Goal: Task Accomplishment & Management: Manage account settings

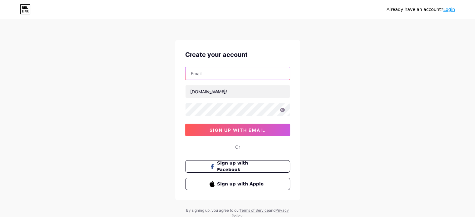
click at [243, 75] on input "text" at bounding box center [238, 73] width 104 height 12
type input "[PERSON_NAME][EMAIL_ADDRESS][DOMAIN_NAME]"
type input "mauromc"
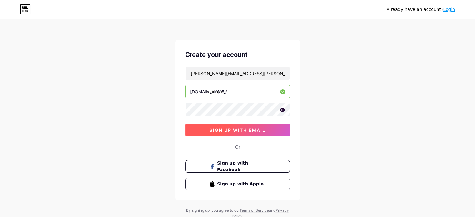
click at [226, 131] on span "sign up with email" at bounding box center [238, 129] width 56 height 5
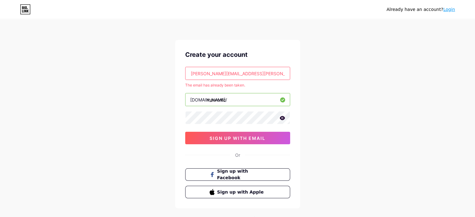
click at [451, 10] on link "Login" at bounding box center [449, 9] width 12 height 5
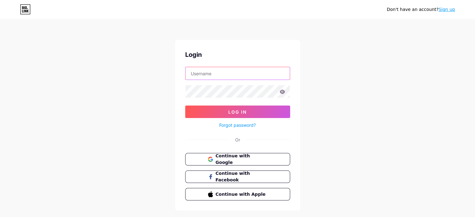
type input "[PERSON_NAME][EMAIL_ADDRESS][DOMAIN_NAME]"
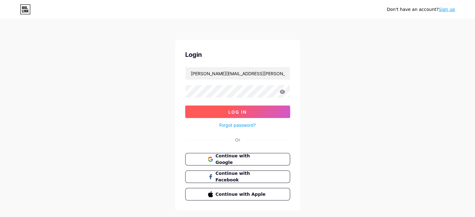
click at [220, 109] on button "Log In" at bounding box center [237, 112] width 105 height 12
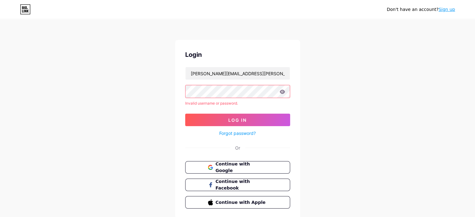
click at [161, 93] on div "Don't have an account? Sign up Login mauro.cardoso@escola.pr.gov.br Invalid use…" at bounding box center [237, 119] width 475 height 239
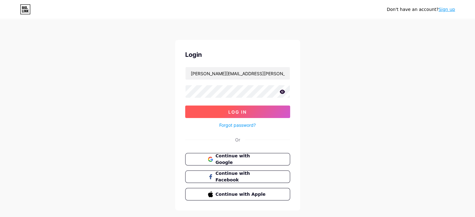
click at [237, 108] on button "Log In" at bounding box center [237, 112] width 105 height 12
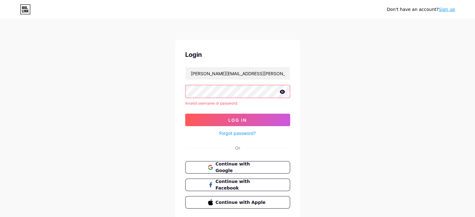
click at [282, 91] on icon at bounding box center [282, 92] width 5 height 4
click at [282, 91] on icon at bounding box center [282, 92] width 6 height 6
click at [175, 92] on div "Login mauro.cardoso@escola.pr.gov.br Invalid username or password. Log In Forgo…" at bounding box center [237, 129] width 125 height 179
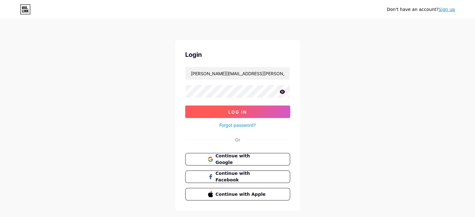
click at [237, 109] on span "Log In" at bounding box center [237, 111] width 18 height 5
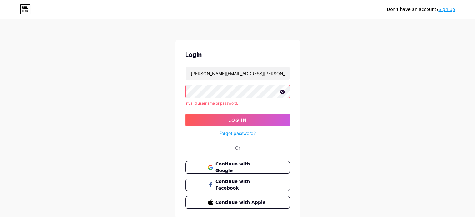
click at [282, 92] on icon at bounding box center [283, 92] width 6 height 4
click at [282, 92] on icon at bounding box center [281, 92] width 5 height 4
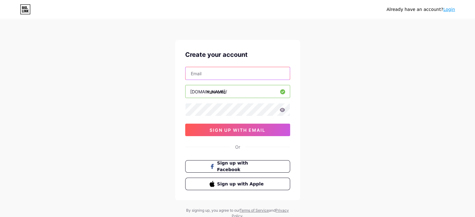
click at [208, 72] on input "text" at bounding box center [238, 73] width 104 height 12
type input "m"
type input "cardoso.mauro@gmail.com"
click at [283, 110] on icon at bounding box center [283, 110] width 6 height 4
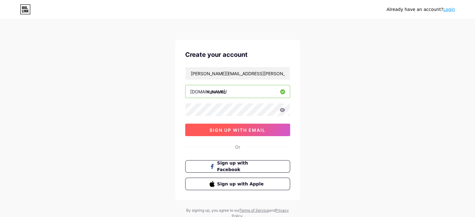
click at [237, 130] on span "sign up with email" at bounding box center [238, 129] width 56 height 5
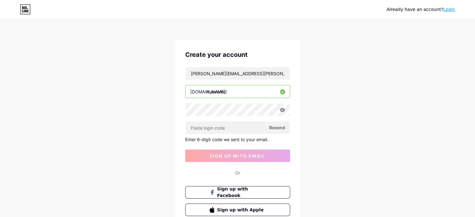
click at [450, 9] on link "Login" at bounding box center [449, 9] width 12 height 5
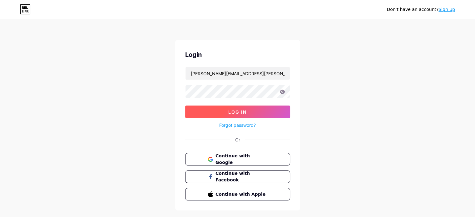
click at [235, 109] on span "Log In" at bounding box center [237, 111] width 18 height 5
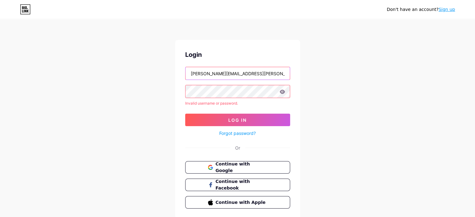
drag, startPoint x: 226, startPoint y: 72, endPoint x: 294, endPoint y: 75, distance: 68.2
click at [294, 75] on div "[PERSON_NAME] [PERSON_NAME][EMAIL_ADDRESS][PERSON_NAME][DOMAIN_NAME] Invalid us…" at bounding box center [237, 129] width 125 height 179
click at [264, 74] on input "[PERSON_NAME][EMAIL_ADDRESS][PERSON_NAME][DOMAIN_NAME]" at bounding box center [238, 73] width 104 height 12
drag, startPoint x: 264, startPoint y: 74, endPoint x: 126, endPoint y: 66, distance: 138.0
click at [126, 66] on div "Don't have an account? Sign up [PERSON_NAME] [PERSON_NAME][EMAIL_ADDRESS][PERSO…" at bounding box center [237, 119] width 475 height 239
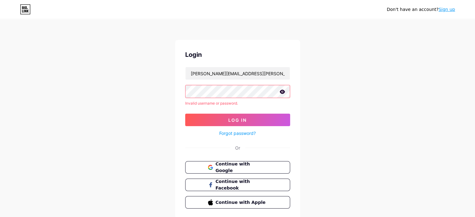
click at [283, 91] on icon at bounding box center [282, 92] width 5 height 4
click at [283, 91] on icon at bounding box center [281, 92] width 5 height 4
click at [236, 118] on span "Log In" at bounding box center [237, 119] width 18 height 5
click at [251, 72] on input "cardoso.mauro@gmail.com" at bounding box center [238, 73] width 104 height 12
drag, startPoint x: 253, startPoint y: 72, endPoint x: 145, endPoint y: 68, distance: 107.9
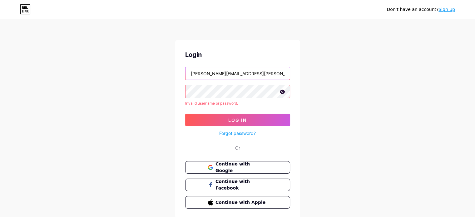
click at [145, 68] on div "Don't have an account? Sign up Login cardoso.mauro@gmail.com Invalid username o…" at bounding box center [237, 119] width 475 height 239
type input "[PERSON_NAME][EMAIL_ADDRESS][DOMAIN_NAME]"
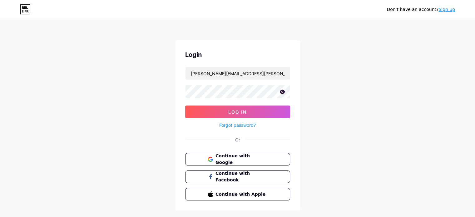
click at [281, 91] on icon at bounding box center [282, 92] width 5 height 4
click at [281, 91] on icon at bounding box center [281, 92] width 5 height 4
click at [229, 110] on span "Log In" at bounding box center [237, 111] width 18 height 5
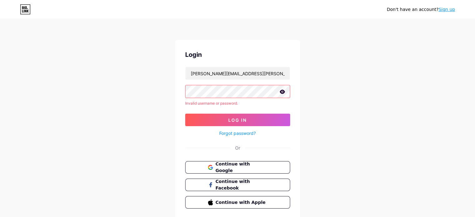
click at [170, 90] on div "Don't have an account? Sign up Login mauro.cardoso@escola.pr.gov.br Invalid use…" at bounding box center [237, 119] width 475 height 239
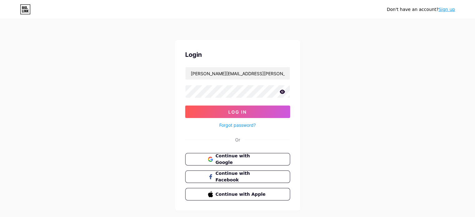
click at [284, 90] on icon at bounding box center [283, 92] width 6 height 4
click at [284, 90] on icon at bounding box center [282, 92] width 6 height 6
click at [282, 91] on icon at bounding box center [282, 92] width 5 height 4
click at [282, 91] on icon at bounding box center [282, 92] width 6 height 6
click at [240, 112] on span "Log In" at bounding box center [237, 111] width 18 height 5
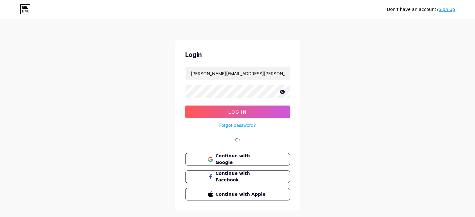
click at [281, 90] on icon at bounding box center [283, 92] width 6 height 4
click at [281, 90] on icon at bounding box center [282, 92] width 6 height 6
click at [233, 109] on span "Log In" at bounding box center [237, 111] width 18 height 5
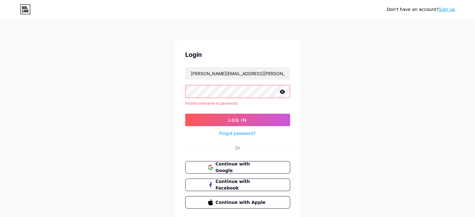
click at [232, 132] on link "Forgot password?" at bounding box center [237, 133] width 37 height 7
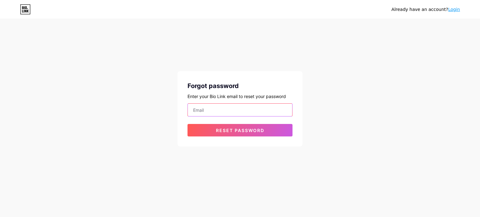
click at [204, 110] on input "email" at bounding box center [240, 110] width 104 height 12
type input "[PERSON_NAME][EMAIL_ADDRESS][DOMAIN_NAME]"
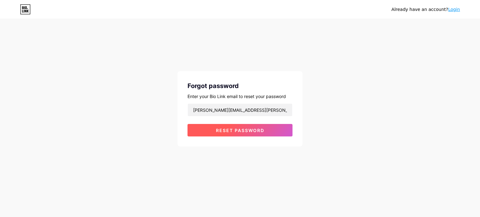
click at [226, 128] on span "Reset password" at bounding box center [240, 130] width 48 height 5
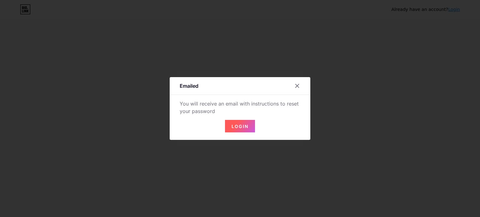
click at [236, 125] on span "Login" at bounding box center [240, 126] width 17 height 5
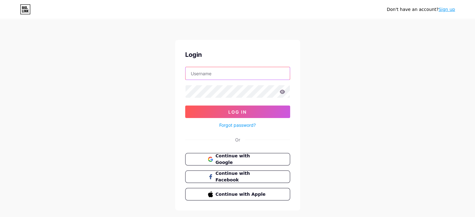
type input "[PERSON_NAME][EMAIL_ADDRESS][DOMAIN_NAME]"
click at [283, 91] on icon at bounding box center [282, 92] width 5 height 4
click at [240, 125] on link "Forgot password?" at bounding box center [237, 125] width 37 height 7
type input "[PERSON_NAME][EMAIL_ADDRESS][PERSON_NAME][DOMAIN_NAME]"
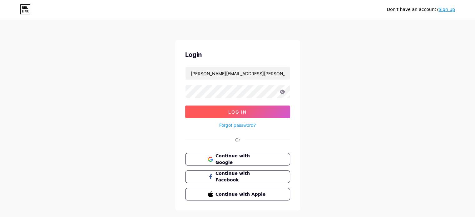
click at [238, 111] on span "Log In" at bounding box center [237, 111] width 18 height 5
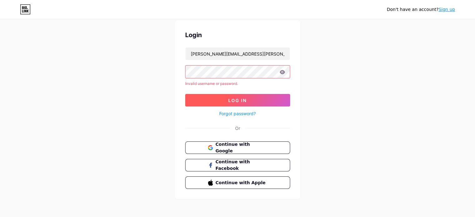
scroll to position [21, 0]
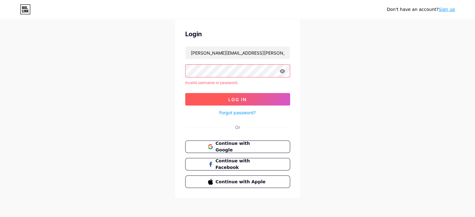
click at [235, 101] on span "Log In" at bounding box center [237, 99] width 18 height 5
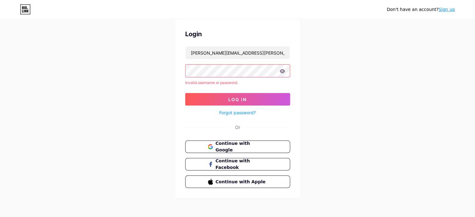
click at [449, 10] on link "Sign up" at bounding box center [447, 9] width 17 height 5
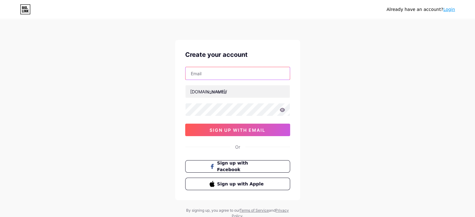
click at [230, 75] on input "text" at bounding box center [238, 73] width 104 height 12
type input "mauro.cardoso@escola.br.gov.br"
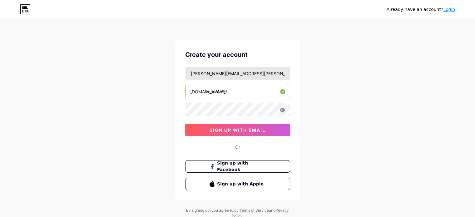
type input "mauromc"
click at [353, 135] on div "Already have an account? Login Create your account mauro.cardoso@escola.br.gov.…" at bounding box center [237, 119] width 475 height 239
click at [282, 110] on icon at bounding box center [283, 110] width 6 height 4
click at [282, 110] on icon at bounding box center [281, 110] width 5 height 4
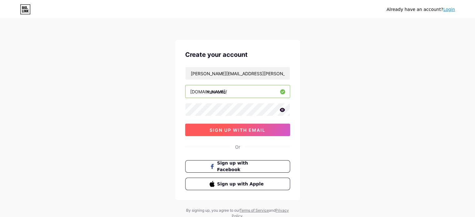
click at [235, 128] on span "sign up with email" at bounding box center [238, 129] width 56 height 5
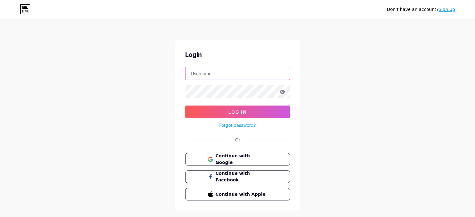
type input "[PERSON_NAME][EMAIL_ADDRESS][PERSON_NAME][DOMAIN_NAME]"
click at [282, 92] on icon at bounding box center [283, 92] width 6 height 4
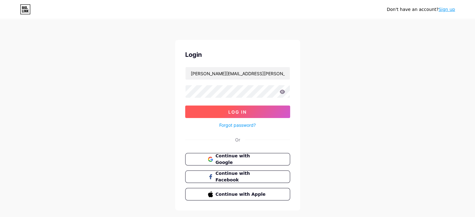
click at [235, 111] on span "Log In" at bounding box center [237, 111] width 18 height 5
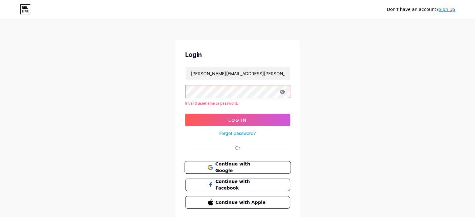
click at [239, 164] on span "Continue with Google" at bounding box center [241, 167] width 52 height 13
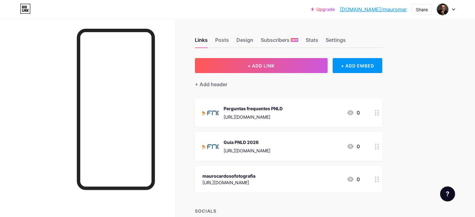
click at [398, 10] on link "[DOMAIN_NAME]/mauromar" at bounding box center [373, 9] width 67 height 7
click at [453, 10] on icon at bounding box center [453, 10] width 2 height 2
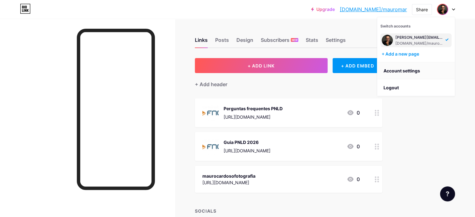
click at [414, 69] on link "Account settings" at bounding box center [415, 70] width 77 height 17
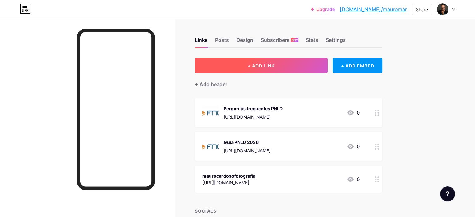
click at [275, 65] on span "+ ADD LINK" at bounding box center [261, 65] width 27 height 5
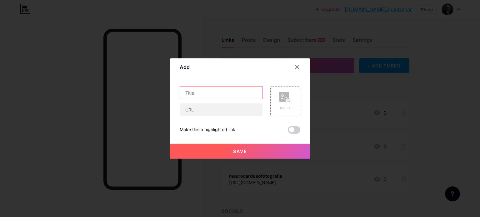
click at [227, 92] on input "text" at bounding box center [221, 93] width 82 height 12
type input "Aprova PARANÁ tutorial"
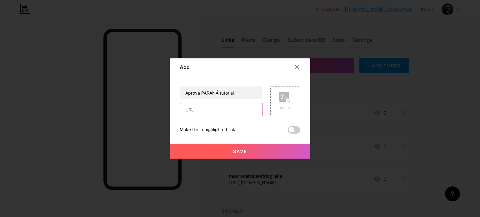
click at [213, 111] on input "text" at bounding box center [221, 109] width 82 height 12
paste input "[URL][DOMAIN_NAME]"
type input "[URL][DOMAIN_NAME]"
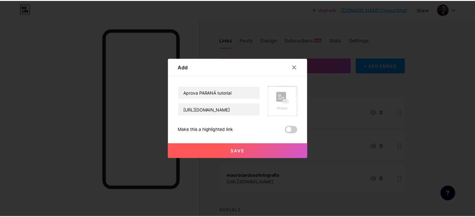
scroll to position [0, 0]
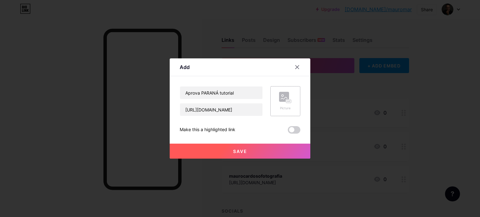
click at [286, 102] on rect at bounding box center [289, 102] width 6 height 4
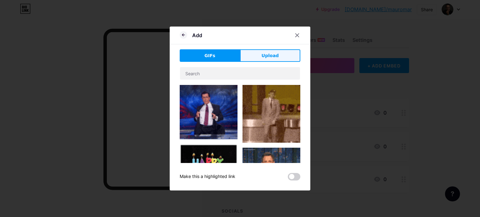
click at [270, 56] on span "Upload" at bounding box center [270, 55] width 17 height 7
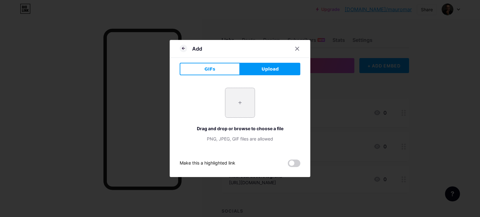
click at [234, 105] on input "file" at bounding box center [239, 102] width 29 height 29
type input "C:\fakepath\Aprova paraná.jpg"
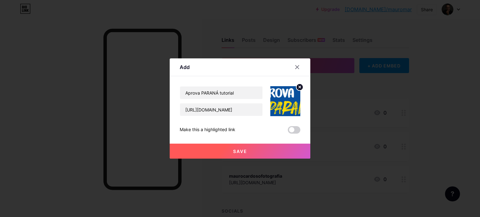
click at [237, 149] on span "Save" at bounding box center [240, 151] width 14 height 5
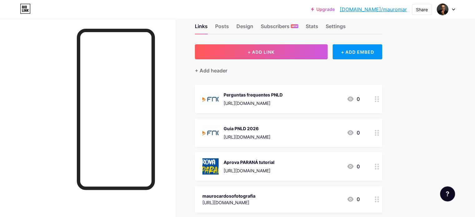
scroll to position [31, 0]
